Goal: Task Accomplishment & Management: Use online tool/utility

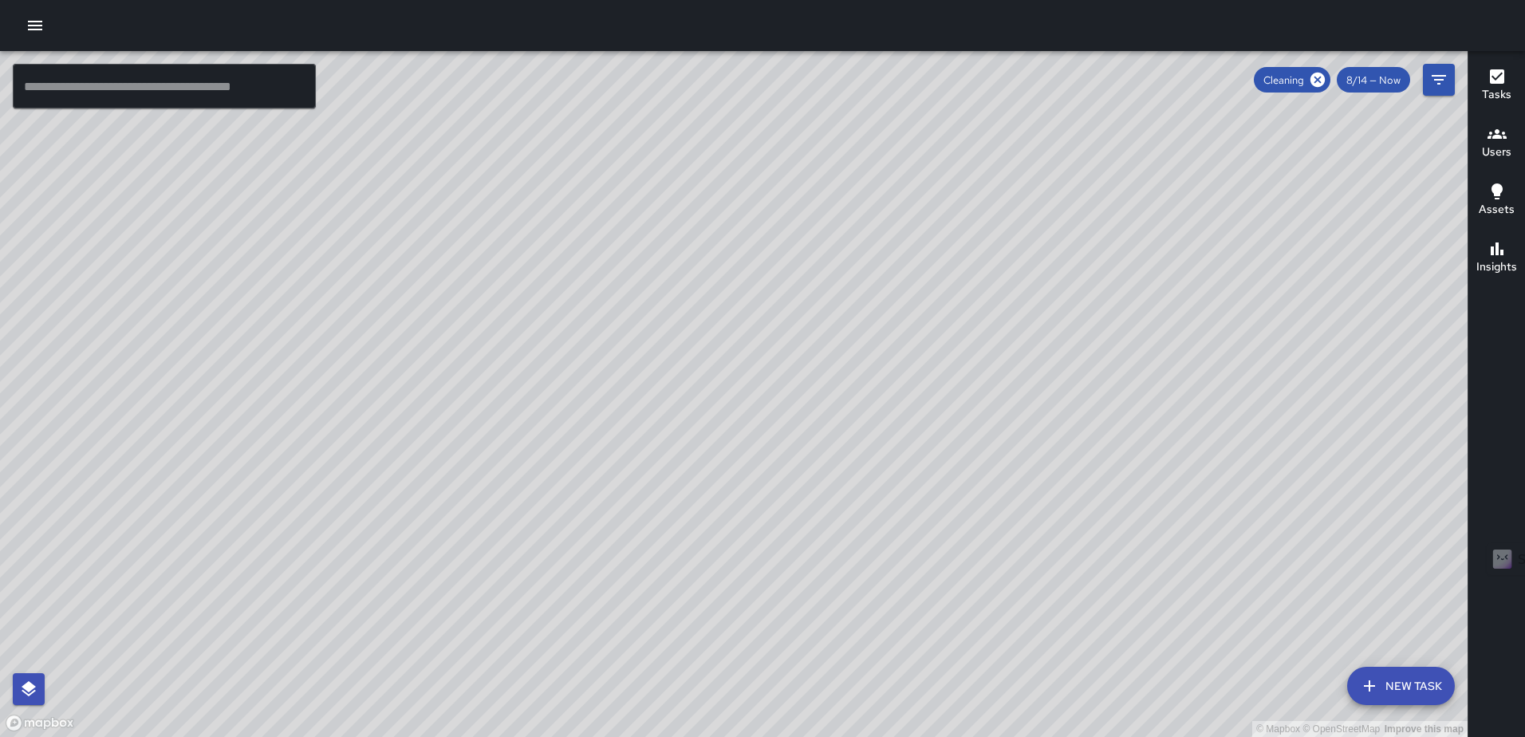
scroll to position [11443, 0]
click at [1486, 79] on div "Tasks" at bounding box center [1497, 85] width 30 height 37
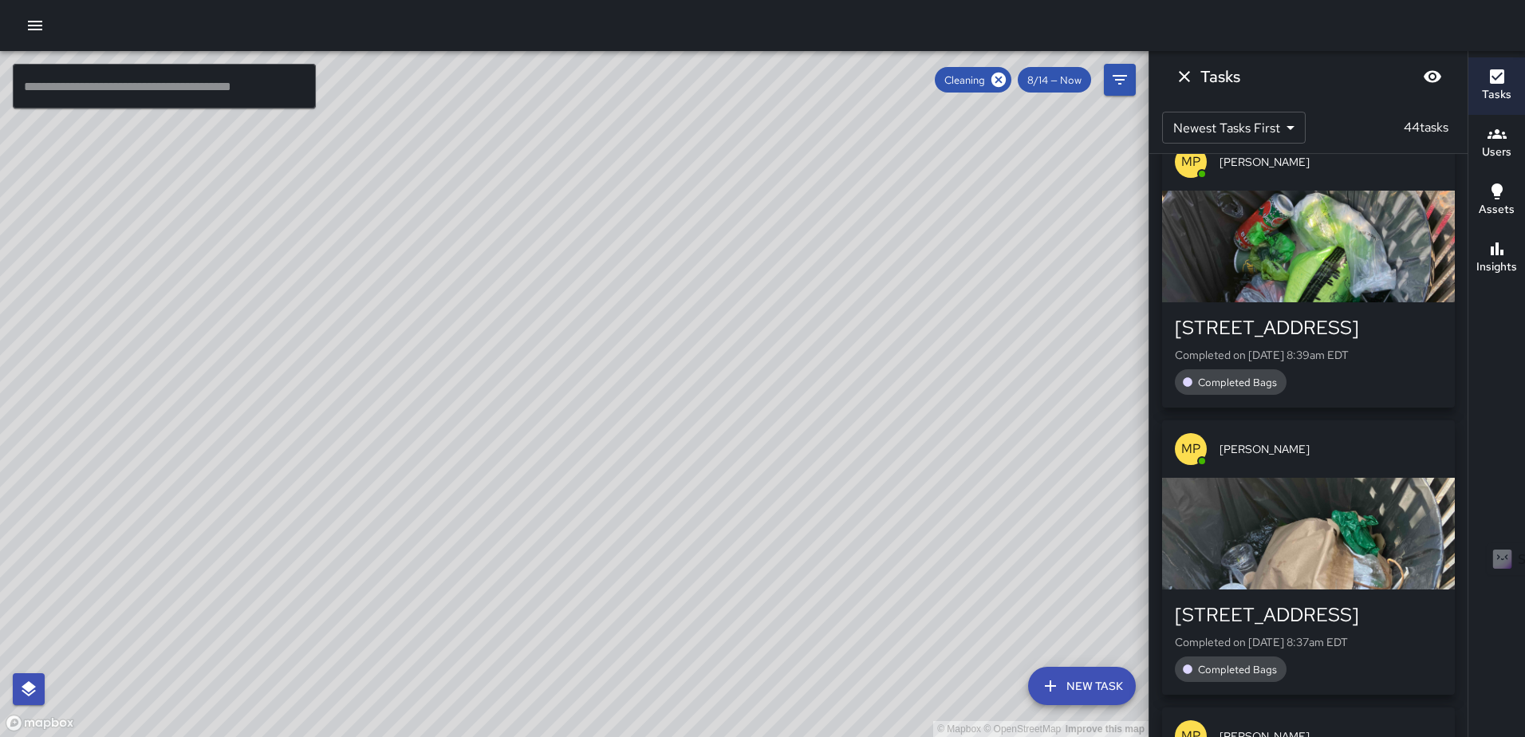
scroll to position [0, 0]
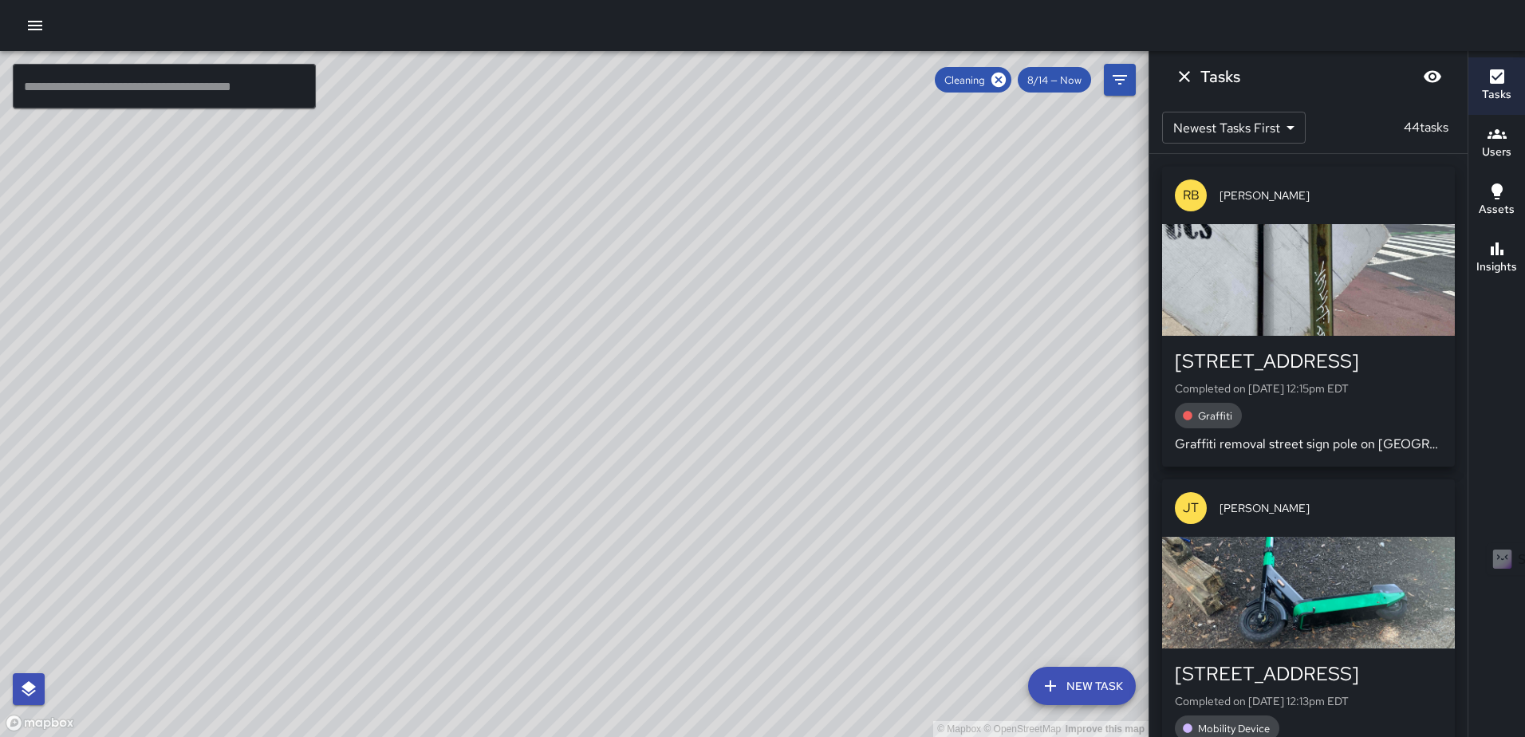
click at [1298, 299] on div "button" at bounding box center [1308, 280] width 293 height 112
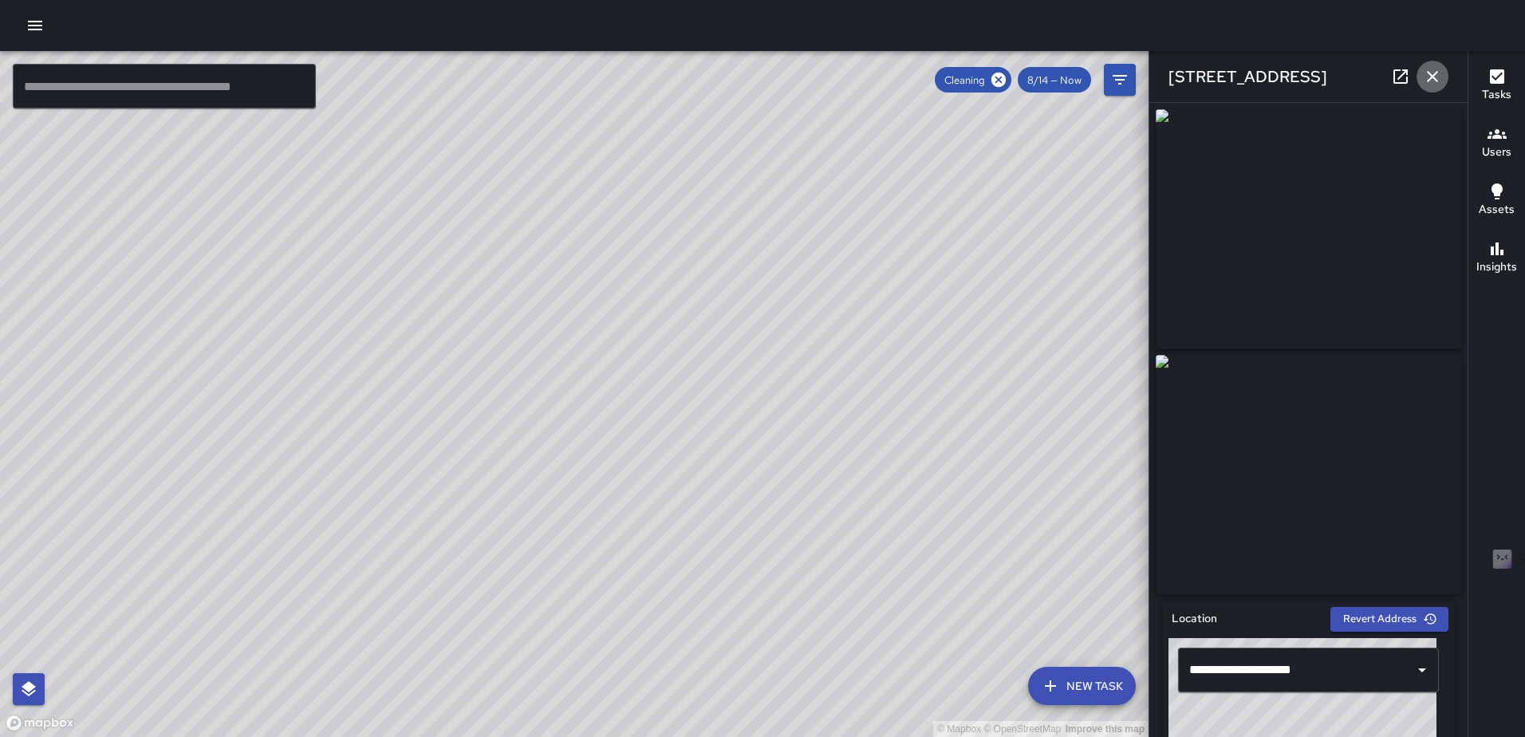
click at [1426, 74] on icon "button" at bounding box center [1432, 76] width 19 height 19
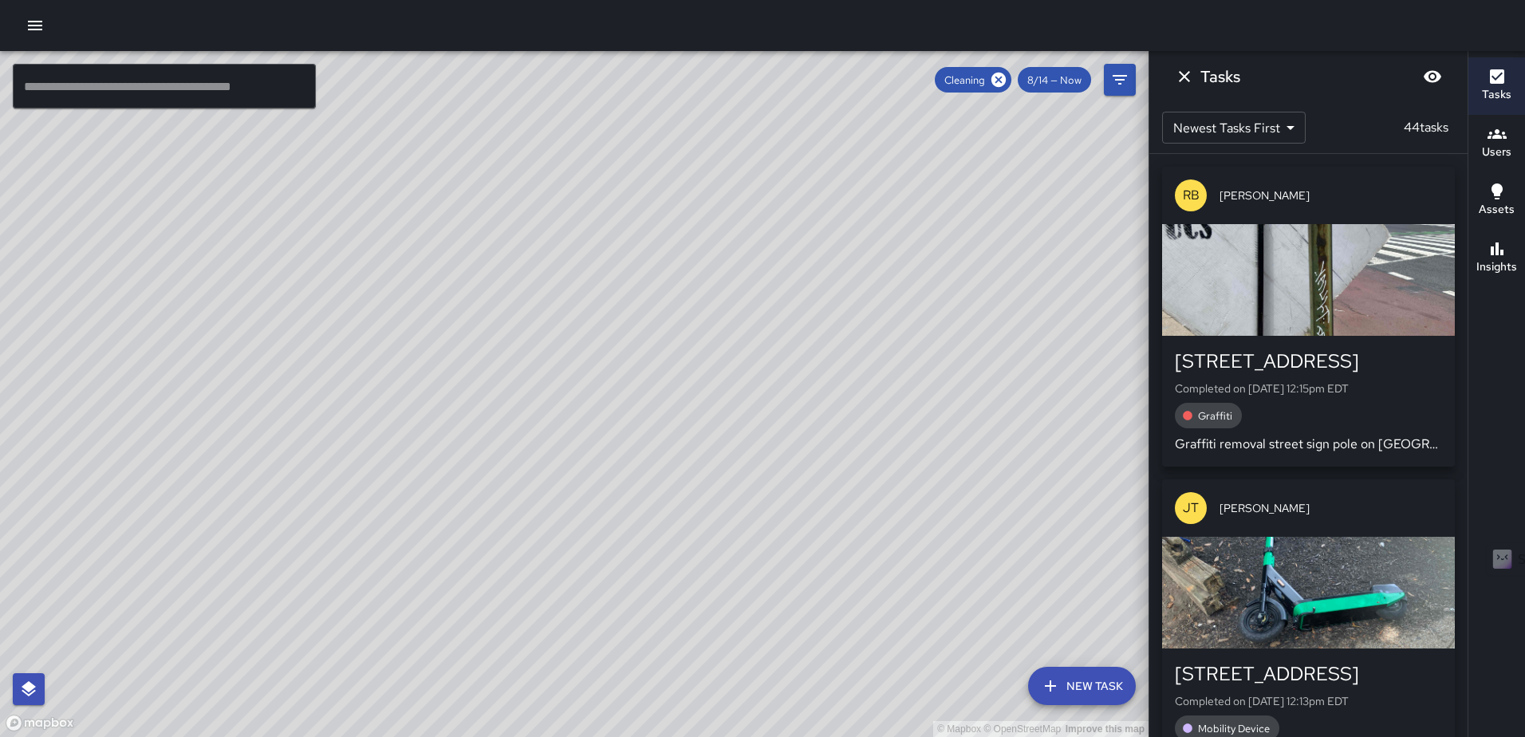
click at [1277, 570] on div "button" at bounding box center [1308, 593] width 293 height 112
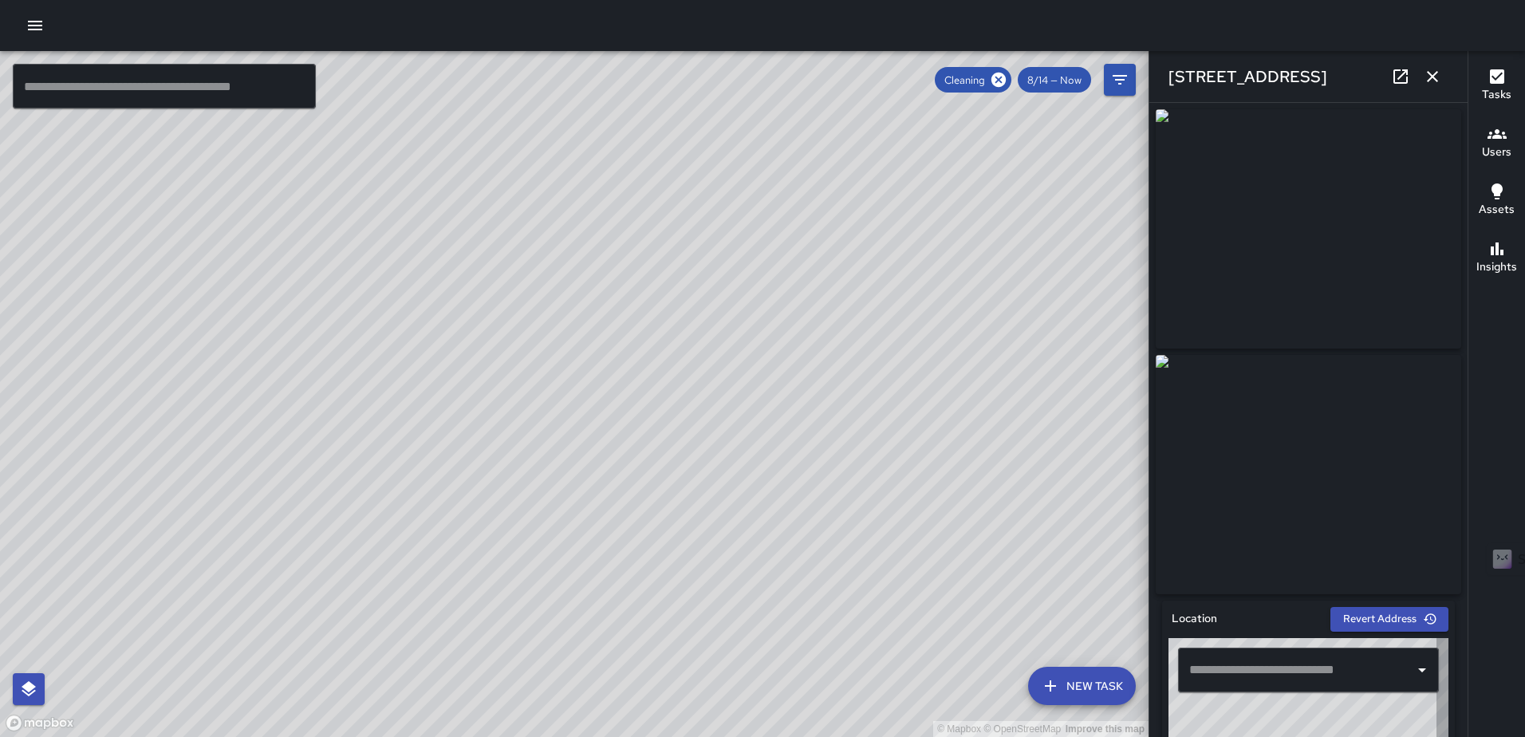
type input "**********"
click at [1439, 77] on icon "button" at bounding box center [1432, 76] width 19 height 19
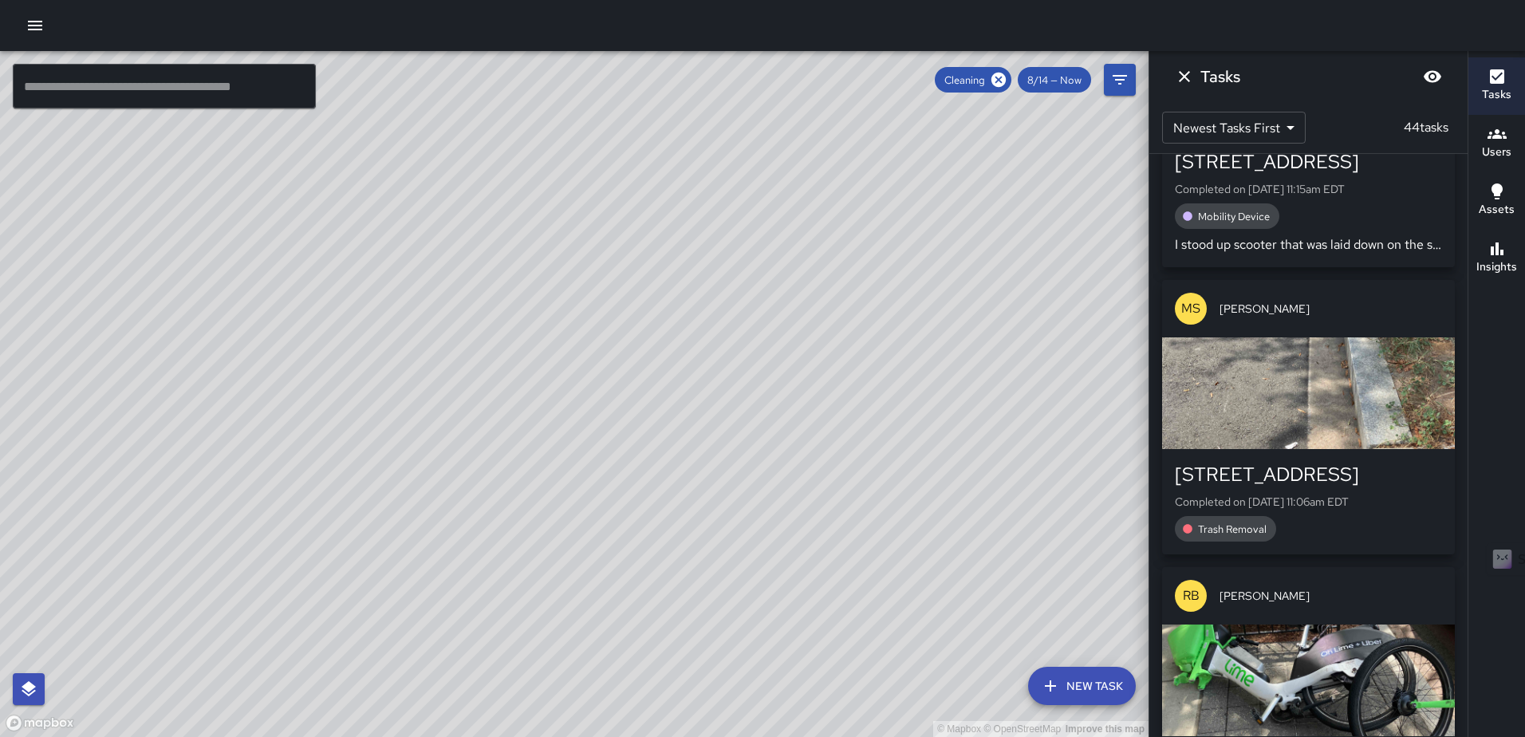
scroll to position [1436, 0]
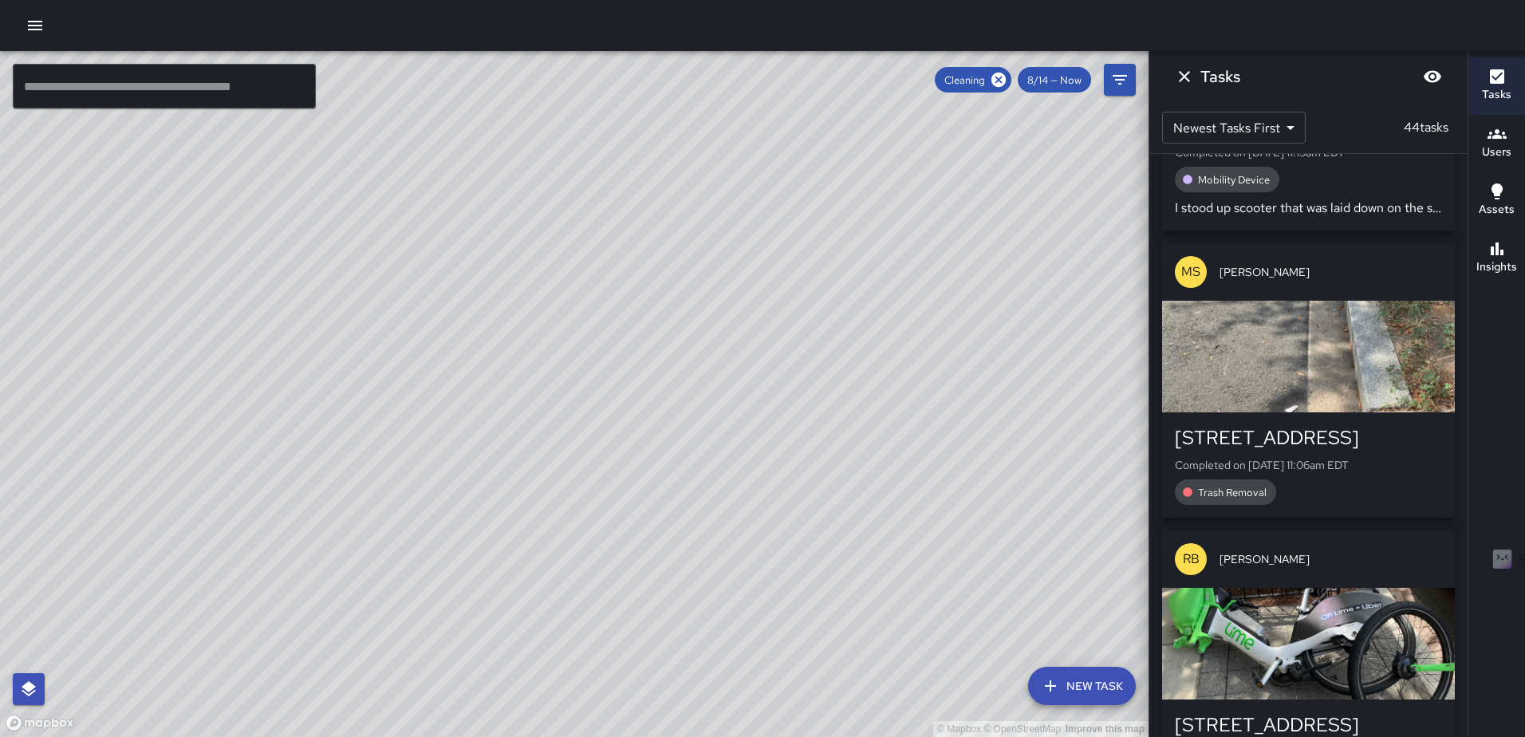
click at [1339, 365] on div "button" at bounding box center [1308, 357] width 293 height 112
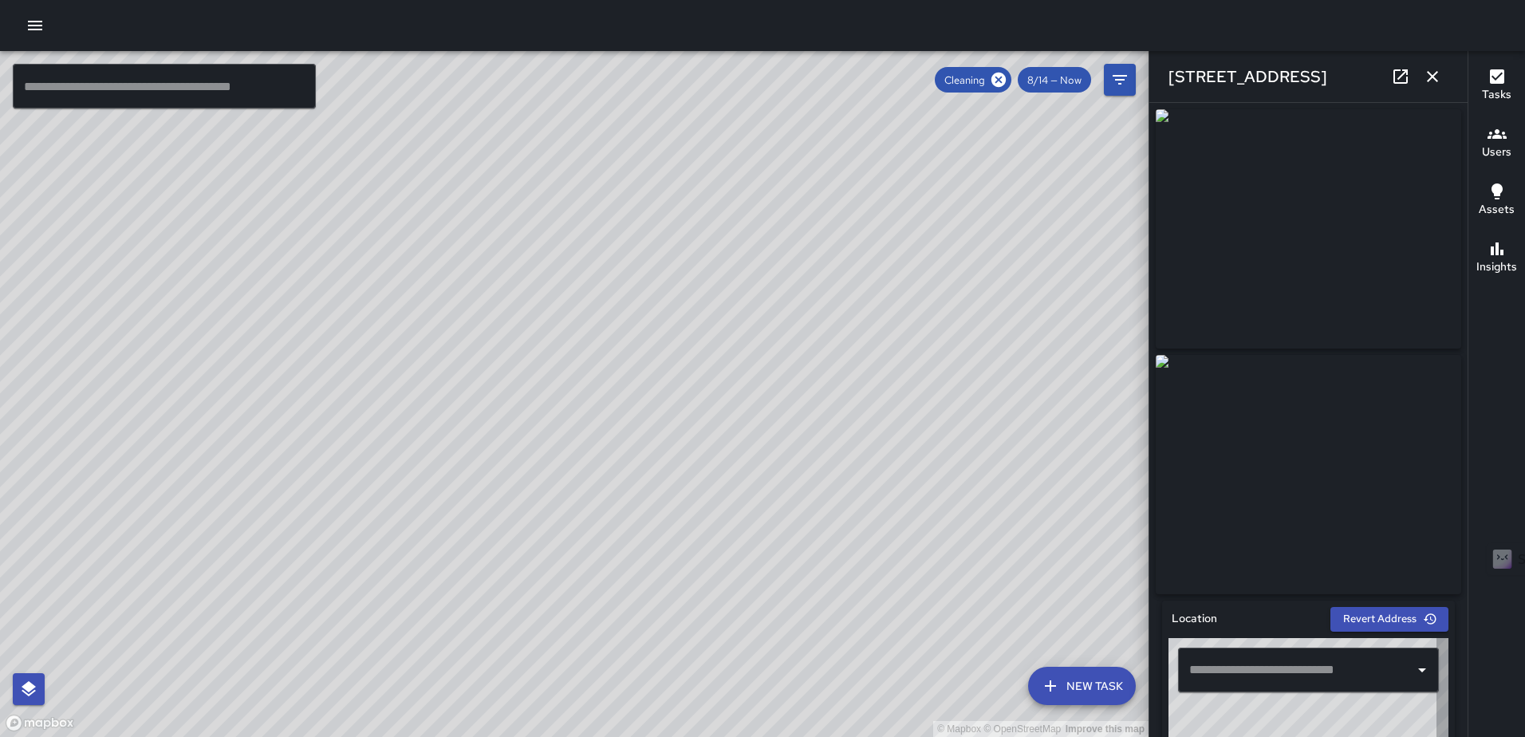
type input "**********"
click at [1434, 81] on icon "button" at bounding box center [1432, 76] width 19 height 19
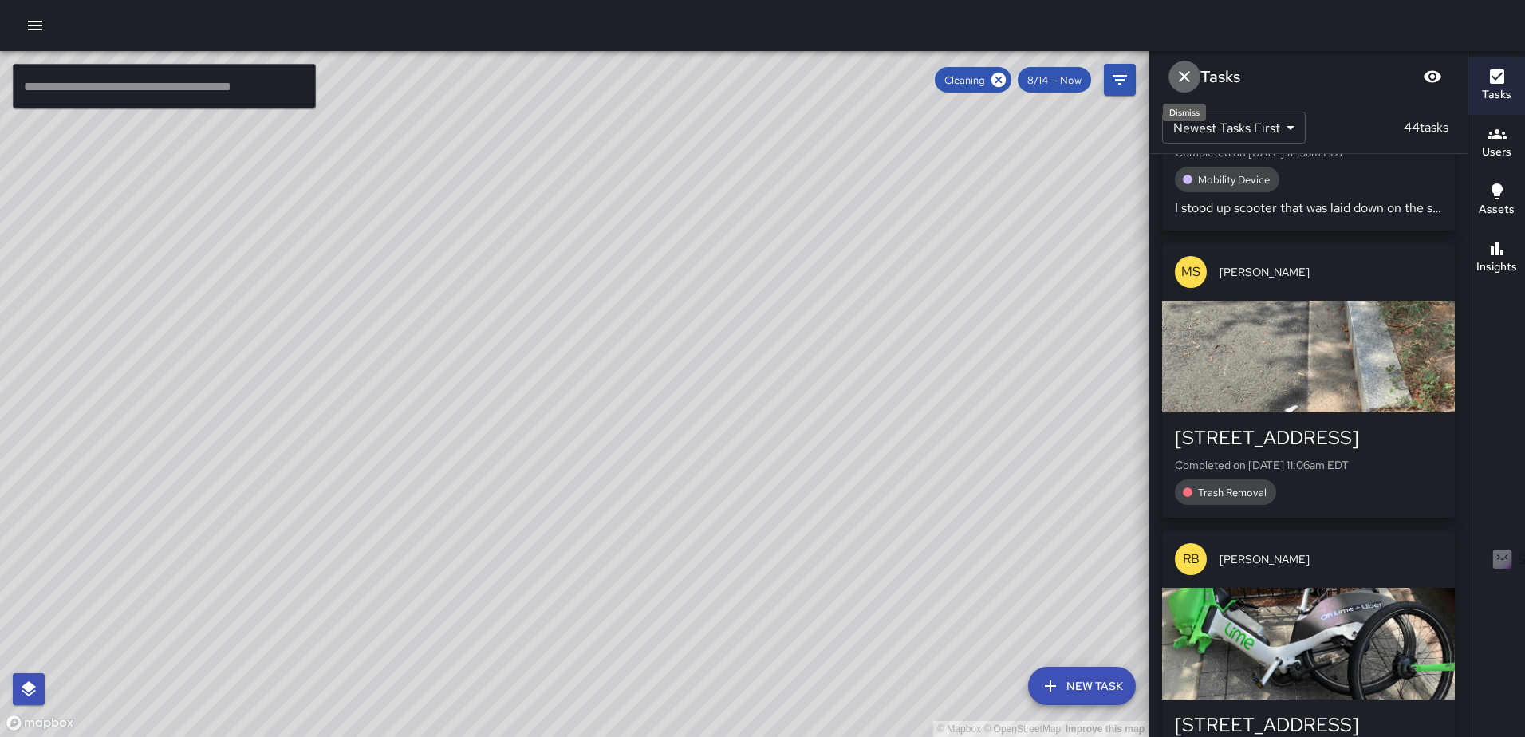
click at [1185, 72] on icon "Dismiss" at bounding box center [1184, 76] width 19 height 19
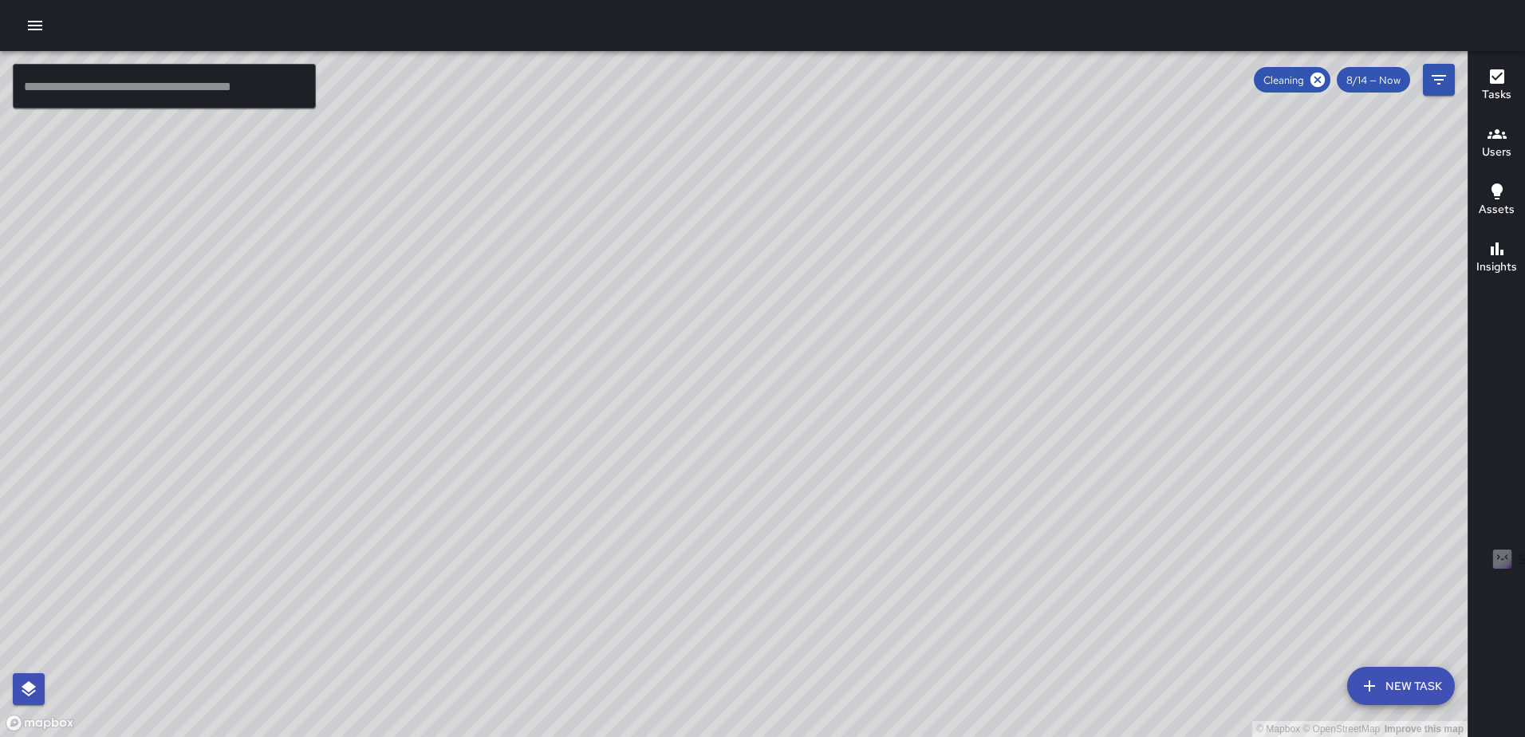
drag, startPoint x: 890, startPoint y: 395, endPoint x: 905, endPoint y: 85, distance: 309.9
click at [903, 89] on div "© Mapbox © OpenStreetMap Improve this map" at bounding box center [734, 394] width 1468 height 686
click at [1486, 72] on div "Tasks" at bounding box center [1497, 85] width 30 height 37
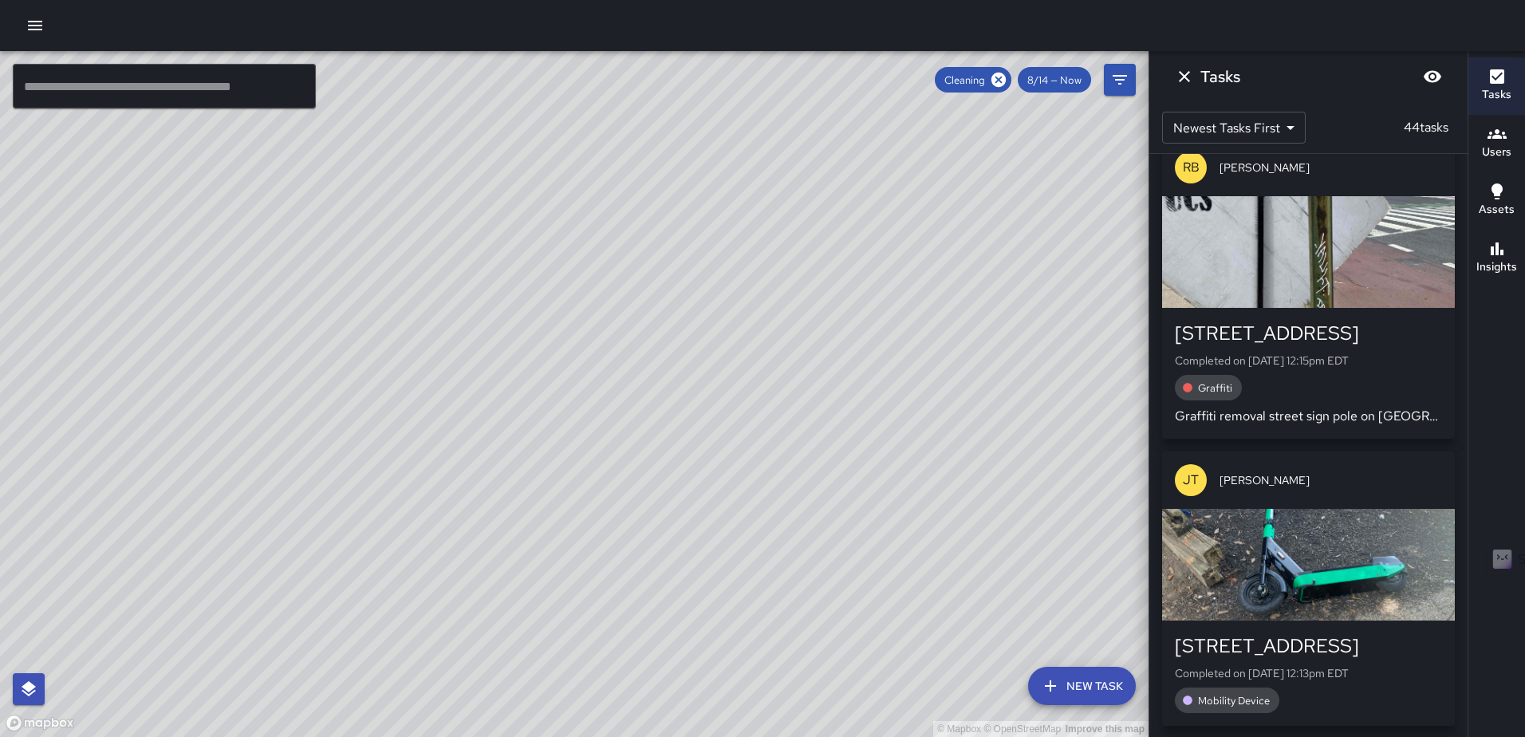
scroll to position [0, 0]
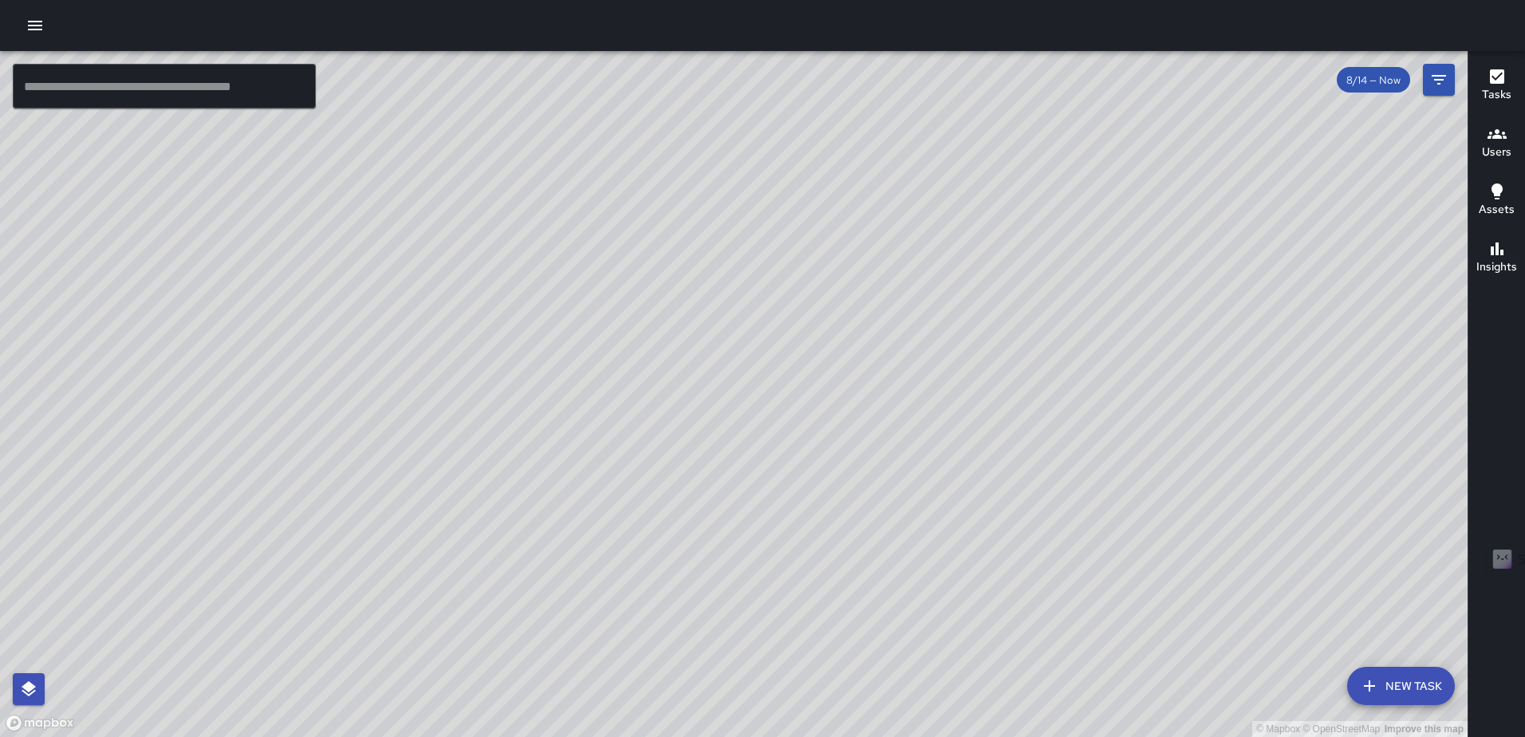
click at [1494, 74] on icon "button" at bounding box center [1497, 76] width 14 height 14
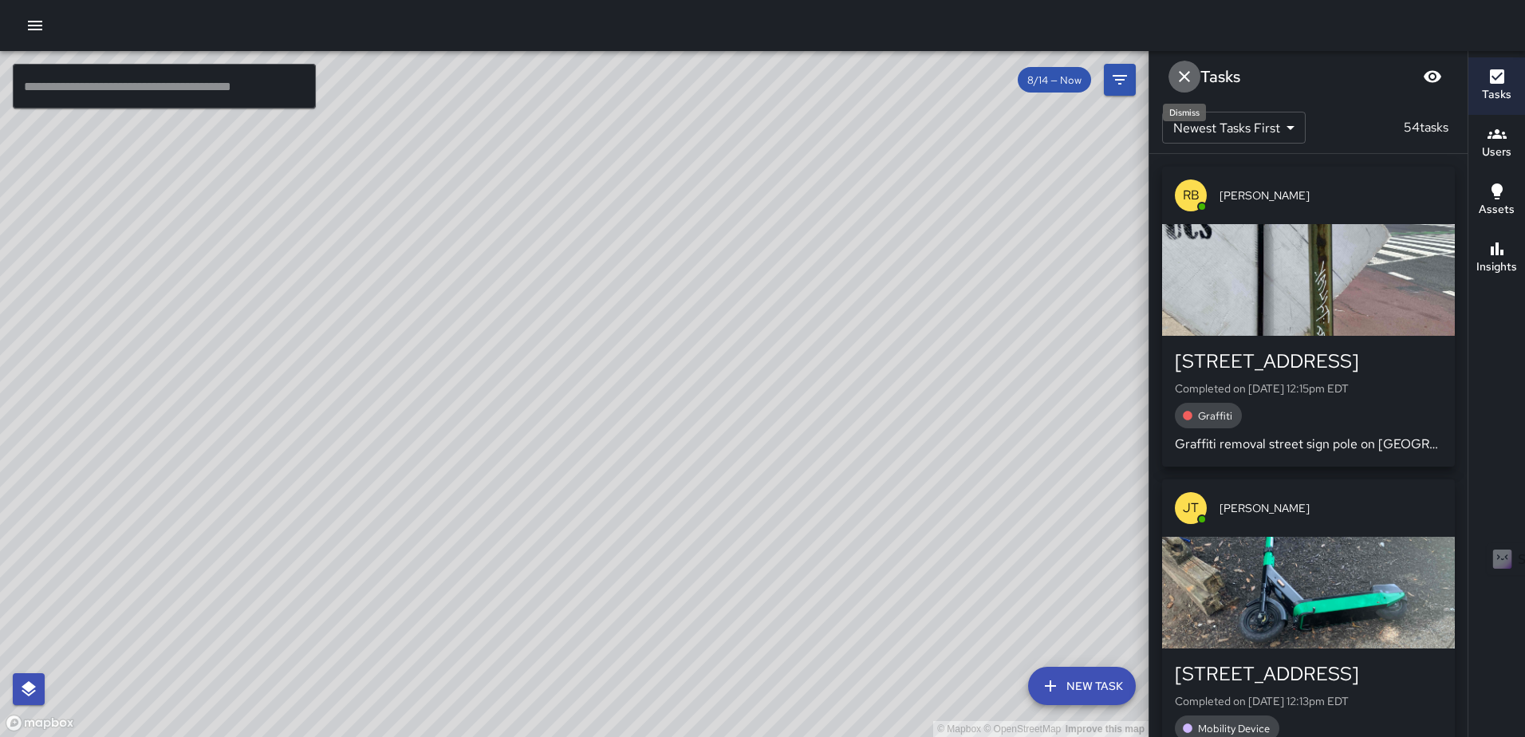
click at [1186, 73] on icon "Dismiss" at bounding box center [1184, 76] width 19 height 19
